Goal: Task Accomplishment & Management: Manage account settings

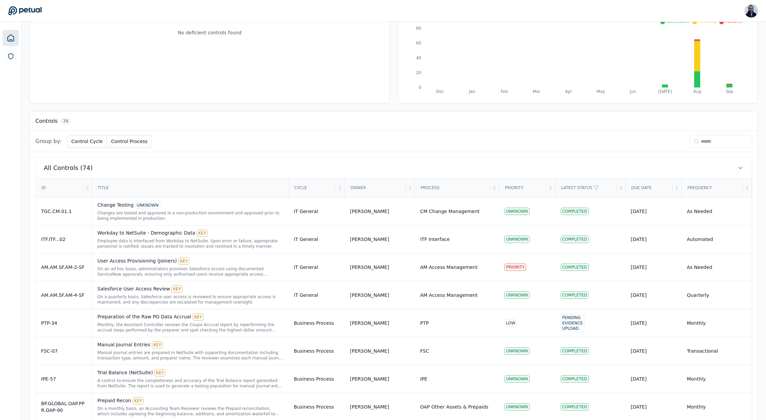
scroll to position [105, 0]
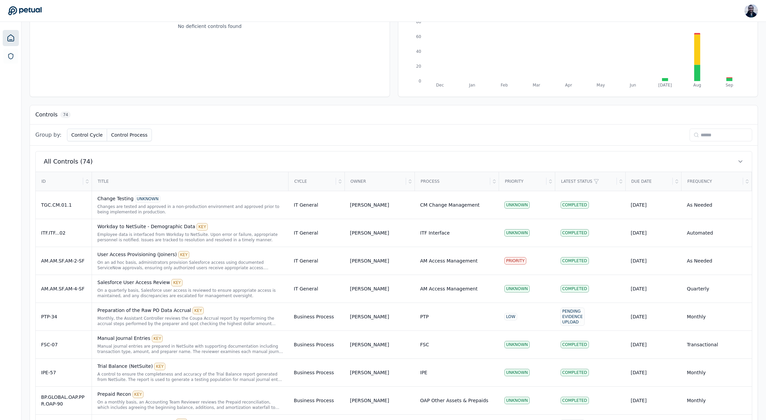
click at [721, 135] on input at bounding box center [721, 135] width 63 height 13
paste input "******"
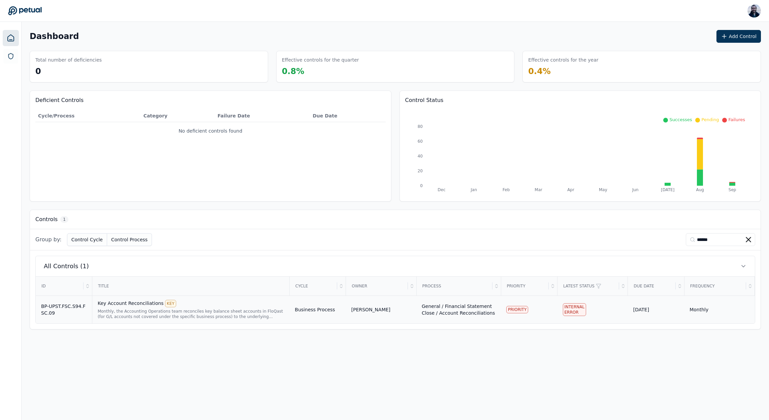
type input "******"
click at [151, 309] on div "Monthly, the Accounting Operations team reconciles key balance sheet accounts i…" at bounding box center [191, 314] width 186 height 11
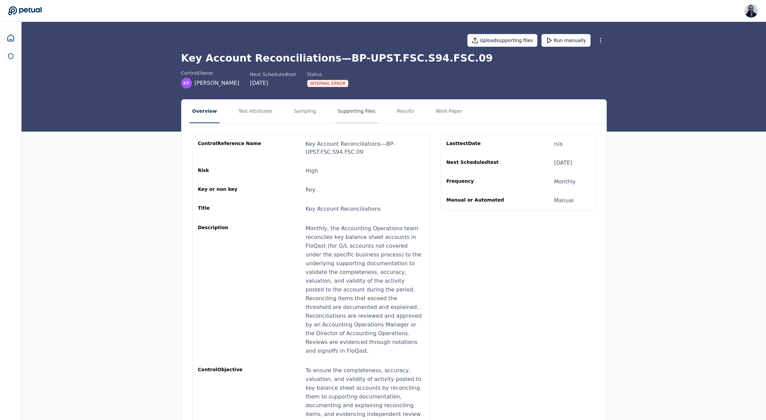
click at [350, 108] on button "Supporting Files" at bounding box center [356, 112] width 43 height 24
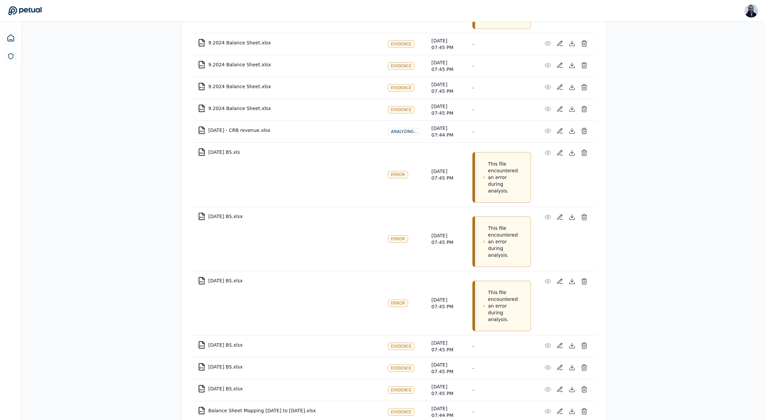
scroll to position [1168, 0]
click at [200, 154] on div "XLS" at bounding box center [202, 155] width 4 height 2
click at [574, 155] on icon at bounding box center [572, 154] width 7 height 7
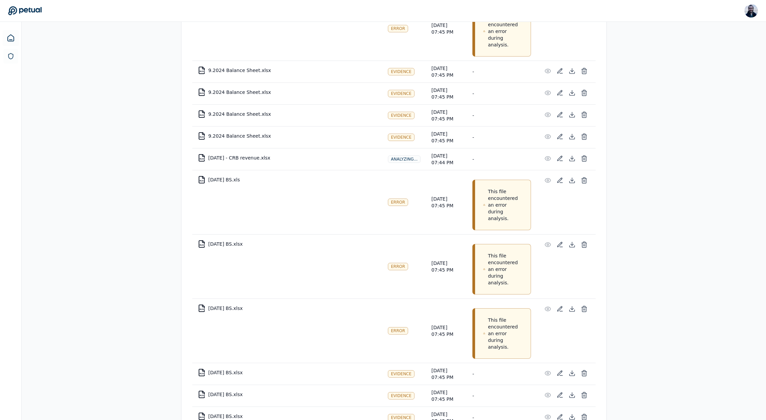
scroll to position [1132, 0]
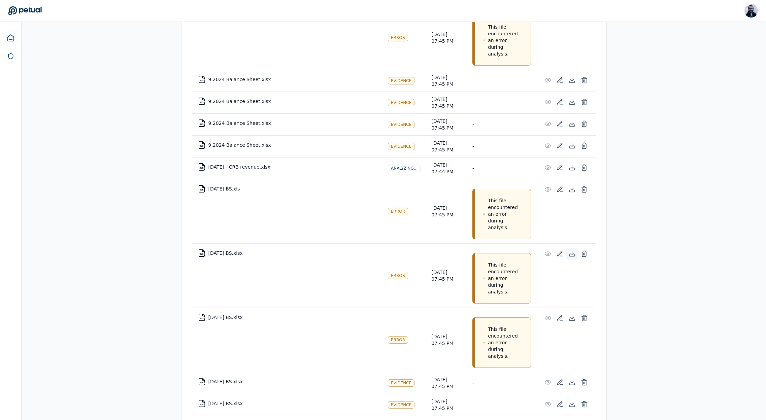
click at [571, 254] on icon at bounding box center [571, 253] width 3 height 1
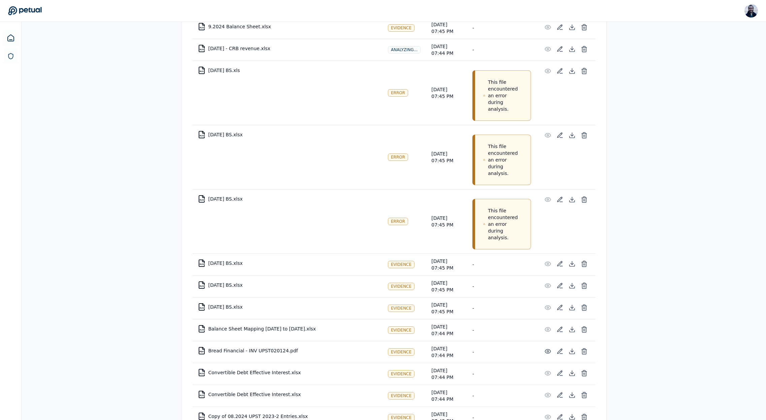
scroll to position [1227, 0]
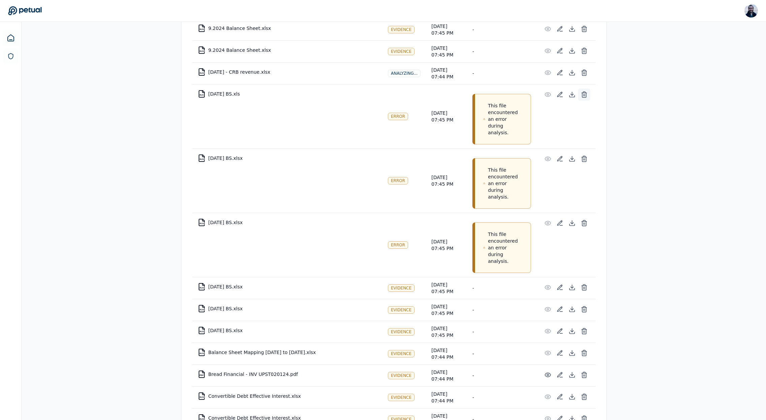
click at [585, 93] on icon at bounding box center [584, 94] width 7 height 7
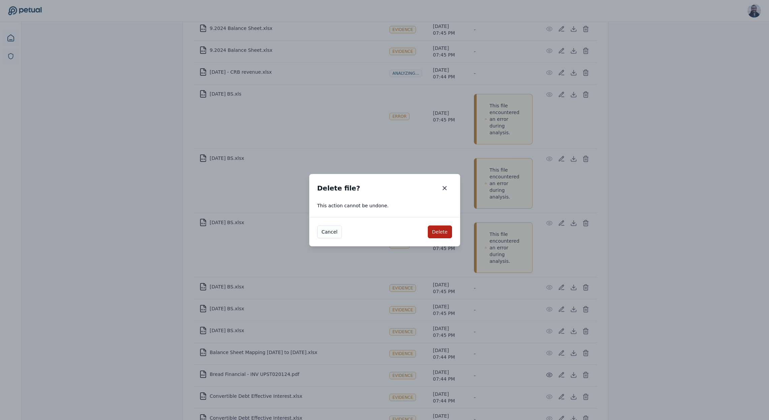
drag, startPoint x: 436, startPoint y: 232, endPoint x: 331, endPoint y: 239, distance: 105.3
click at [333, 241] on div "Cancel Delete" at bounding box center [384, 231] width 151 height 29
click at [324, 234] on button "Cancel" at bounding box center [329, 232] width 25 height 13
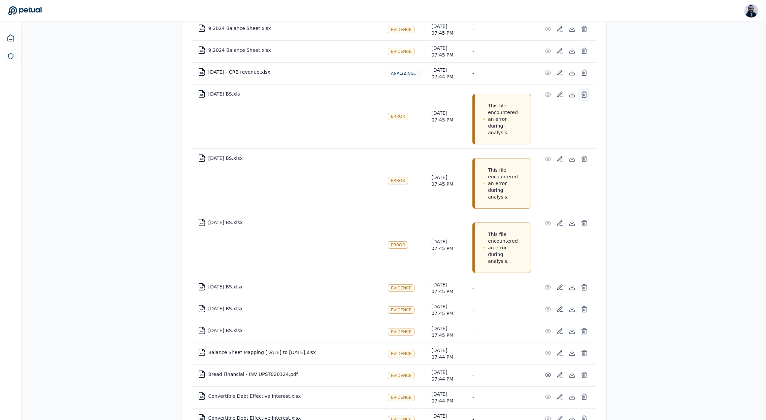
click at [584, 95] on icon at bounding box center [584, 94] width 7 height 7
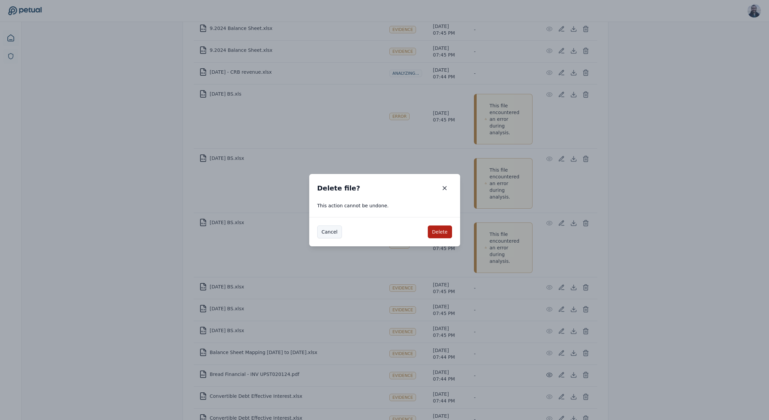
click at [327, 232] on button "Cancel" at bounding box center [329, 232] width 25 height 13
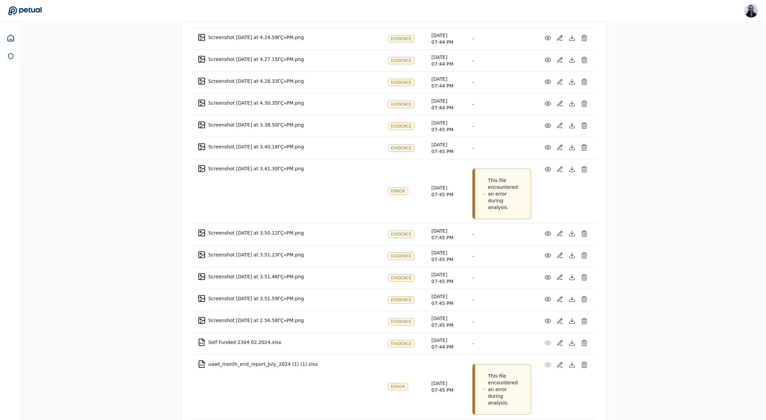
scroll to position [4087, 0]
